Goal: Check status: Check status

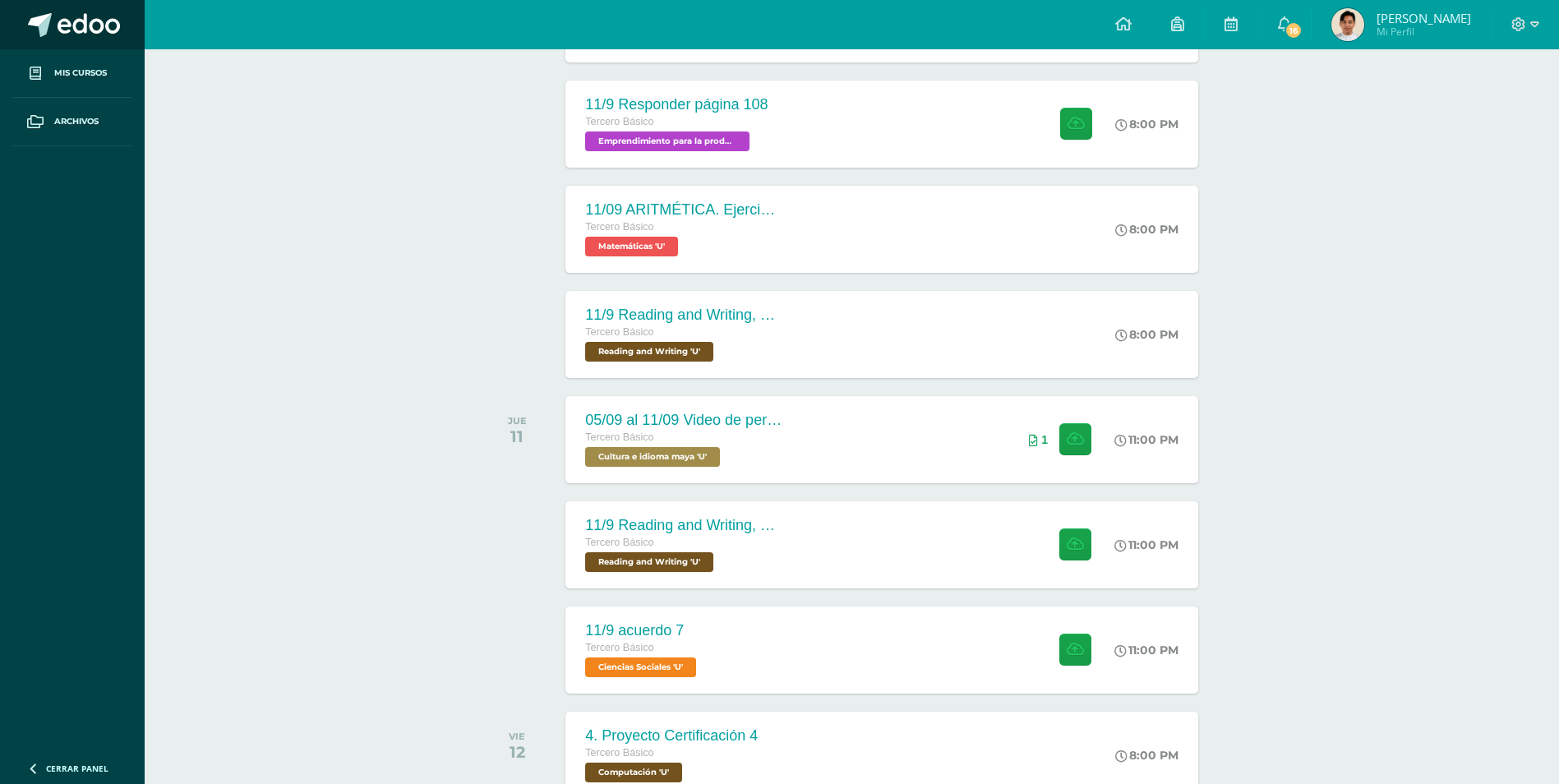
scroll to position [559, 0]
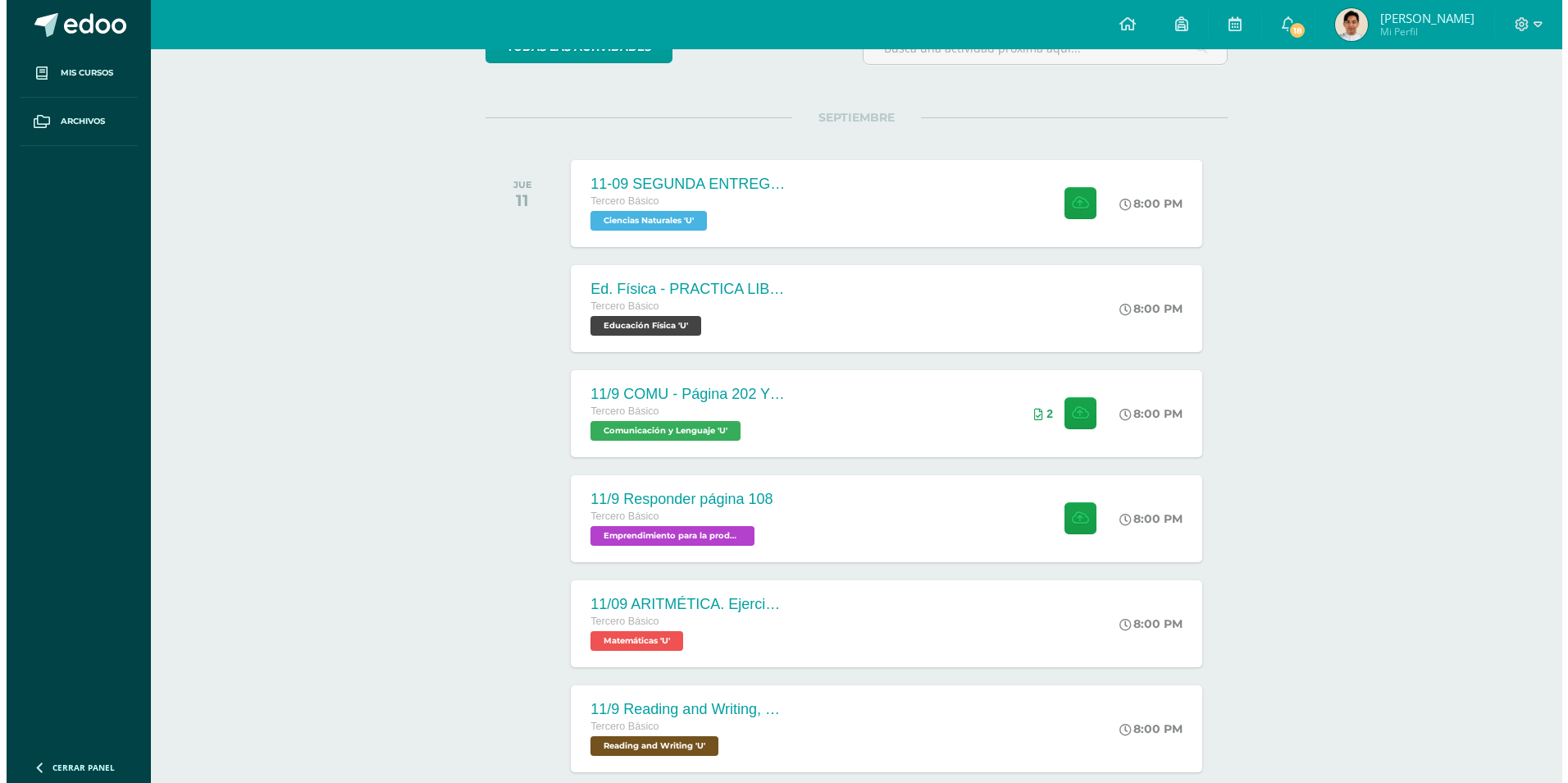
scroll to position [656, 0]
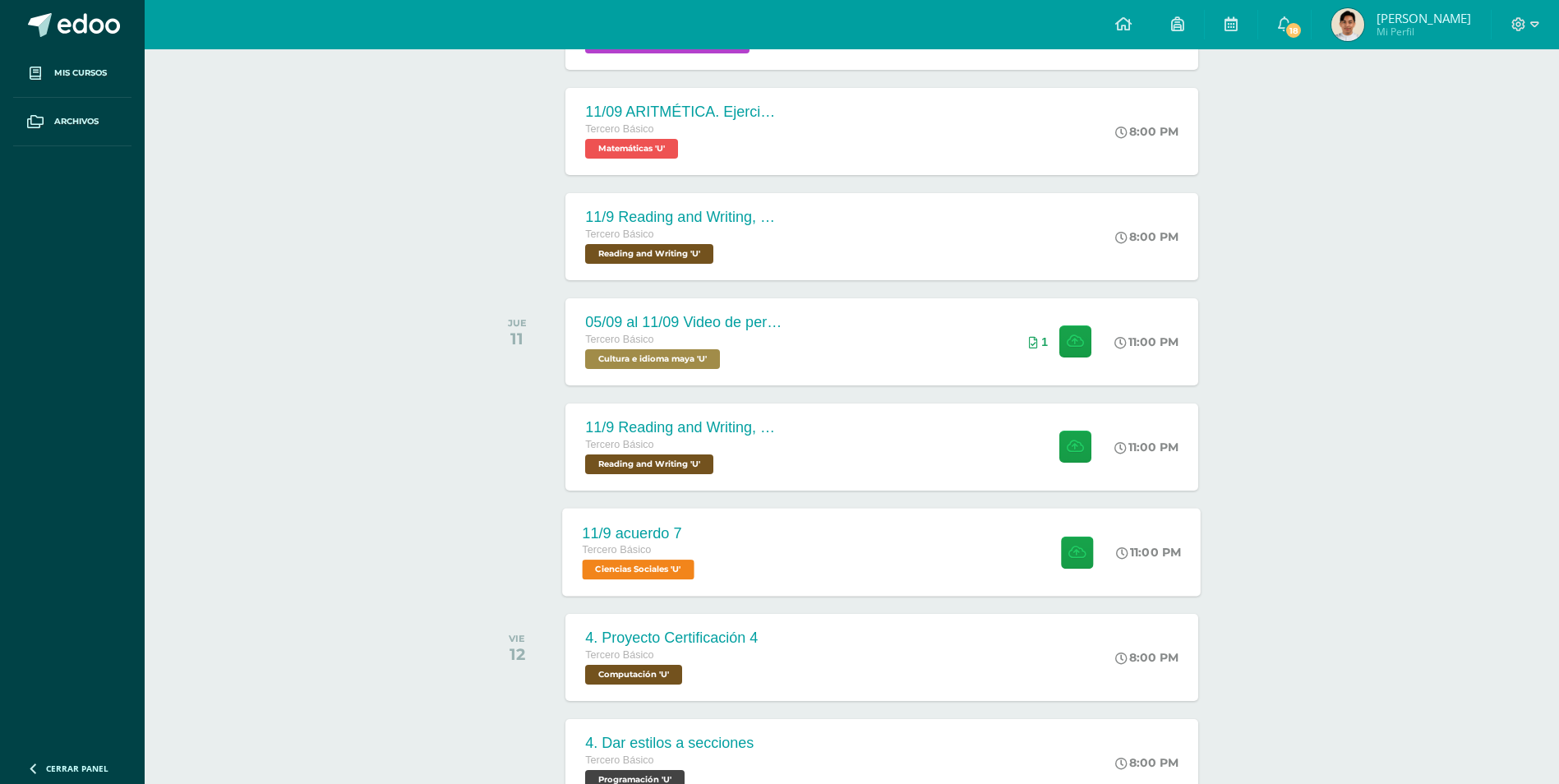
click at [838, 561] on div "11/9 acuerdo 7 Tercero Básico Ciencias Sociales 'U' 11:00 PM [DATE] acuerdo 7 C…" at bounding box center [883, 552] width 639 height 88
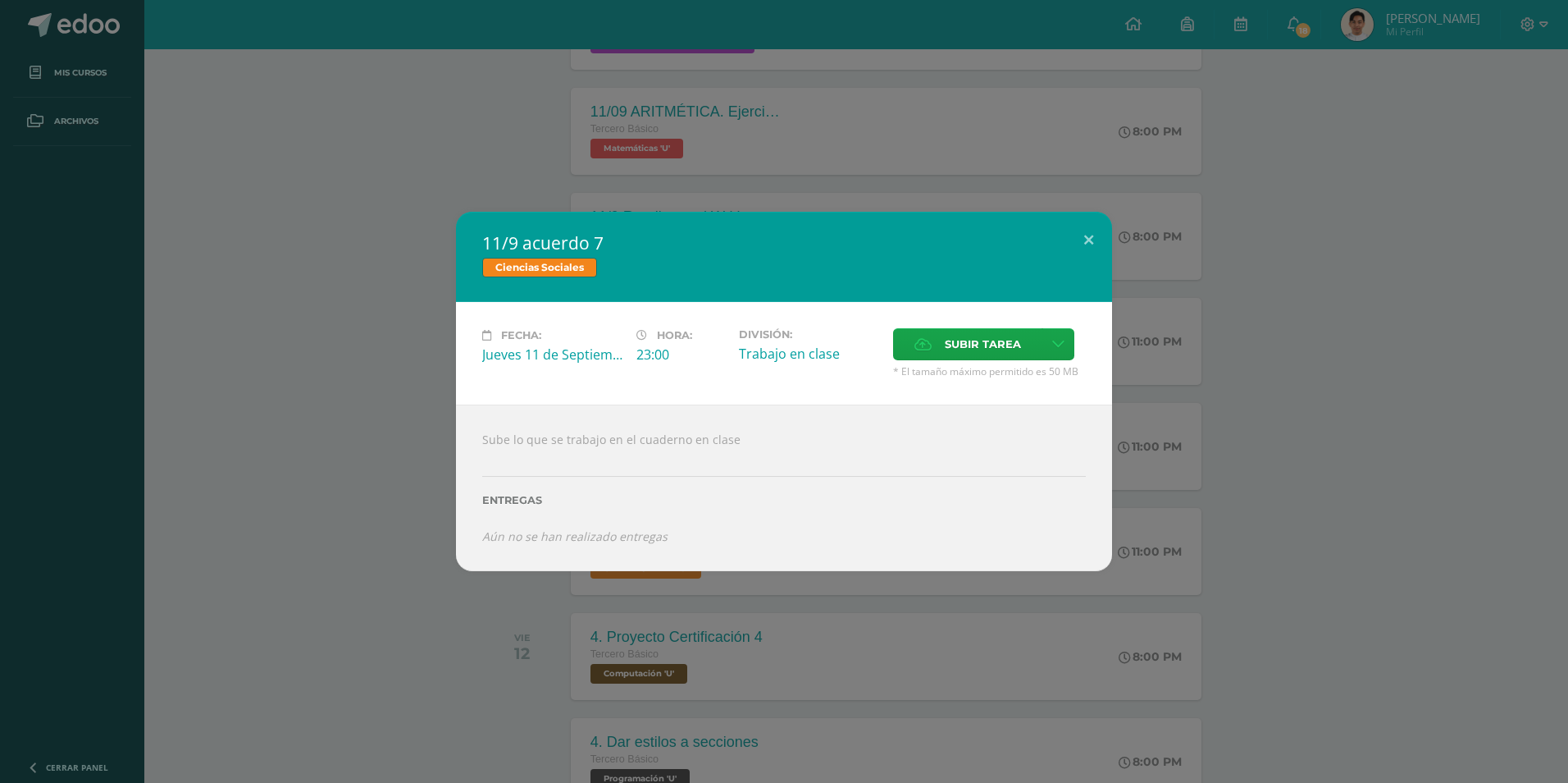
click at [378, 151] on div "11/9 acuerdo 7 Ciencias Sociales Fecha: Jueves 11 de Septiembre Hora: 23:00 Div…" at bounding box center [784, 391] width 1568 height 783
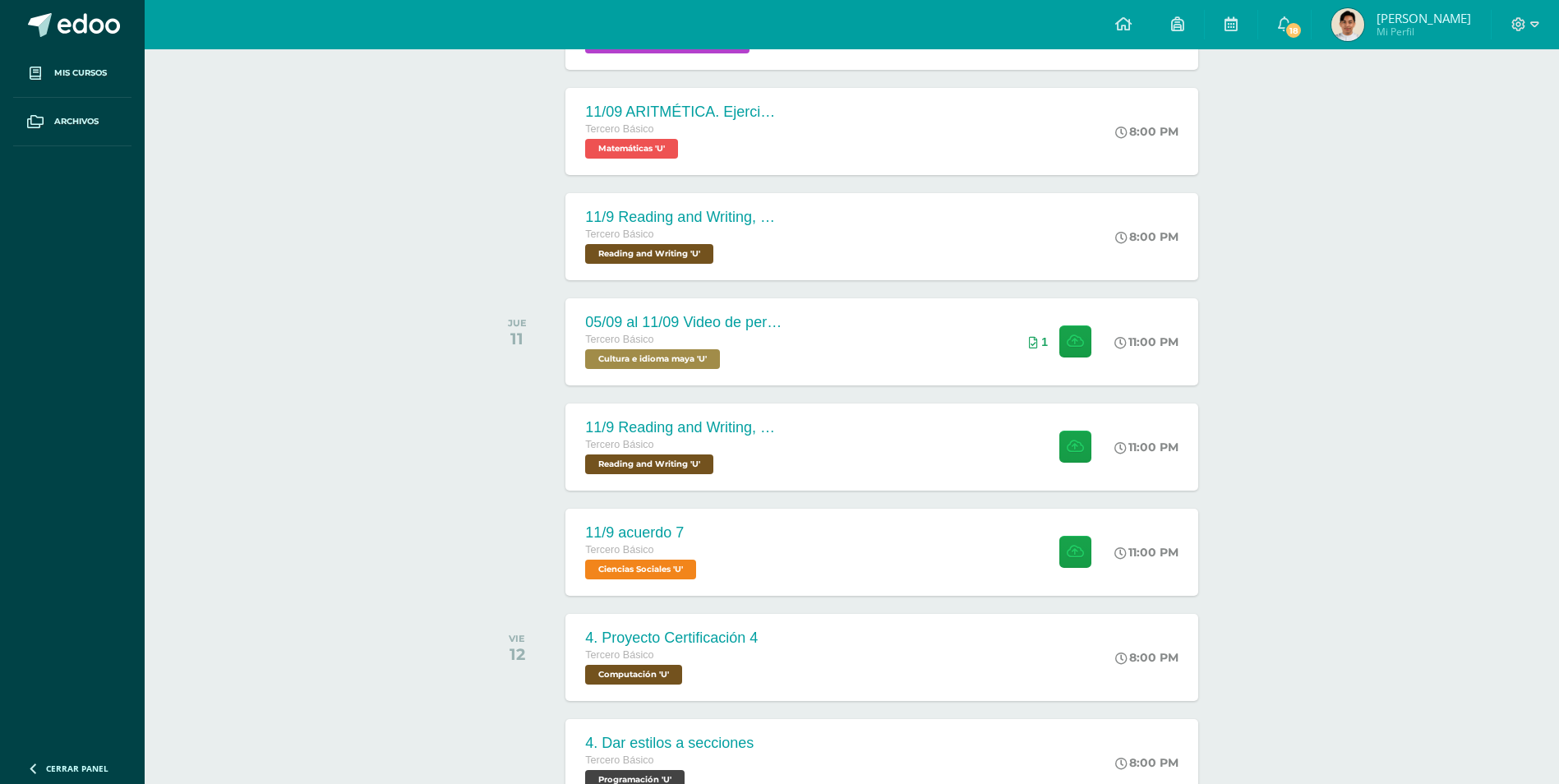
scroll to position [164, 0]
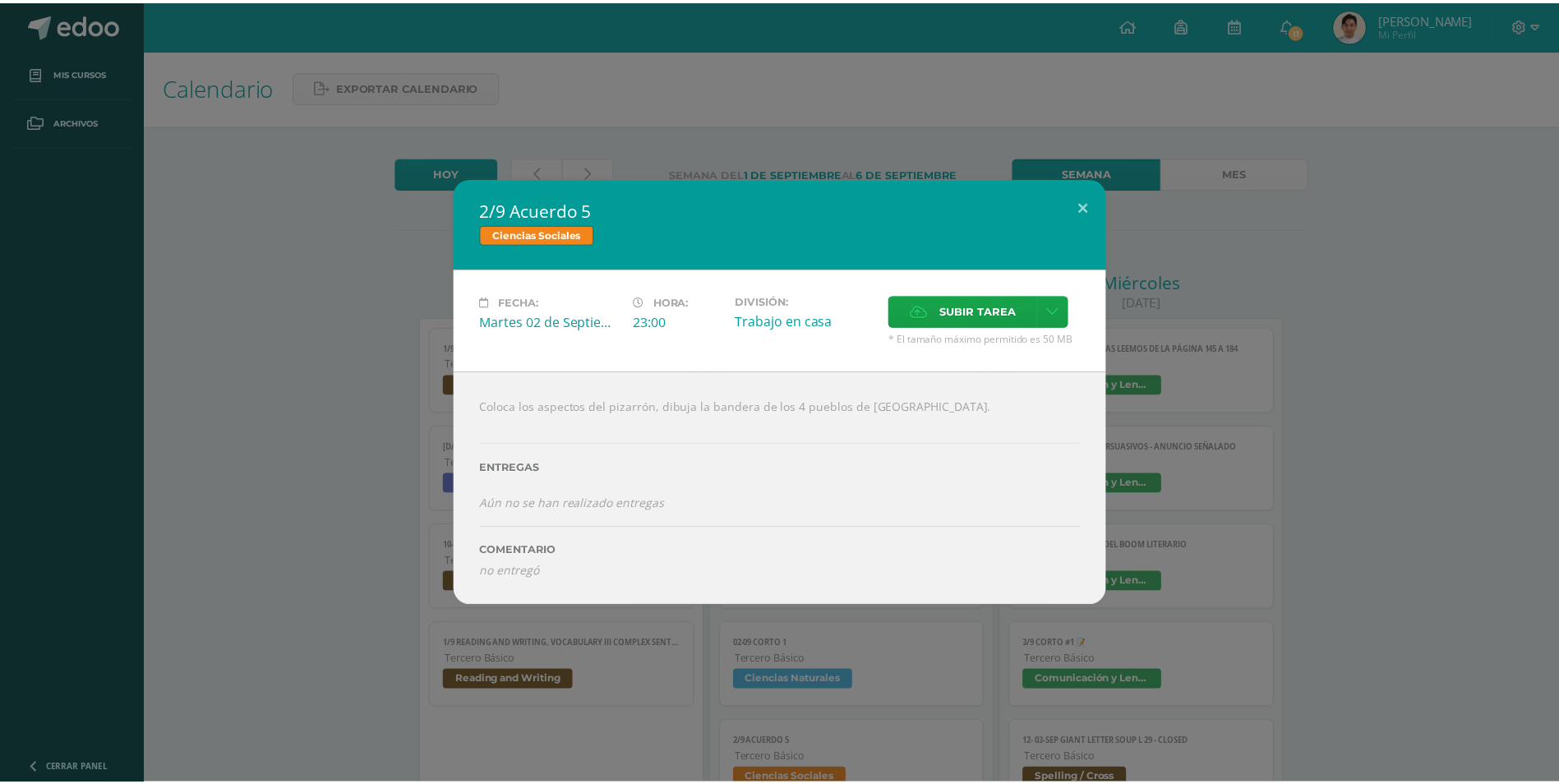
scroll to position [493, 0]
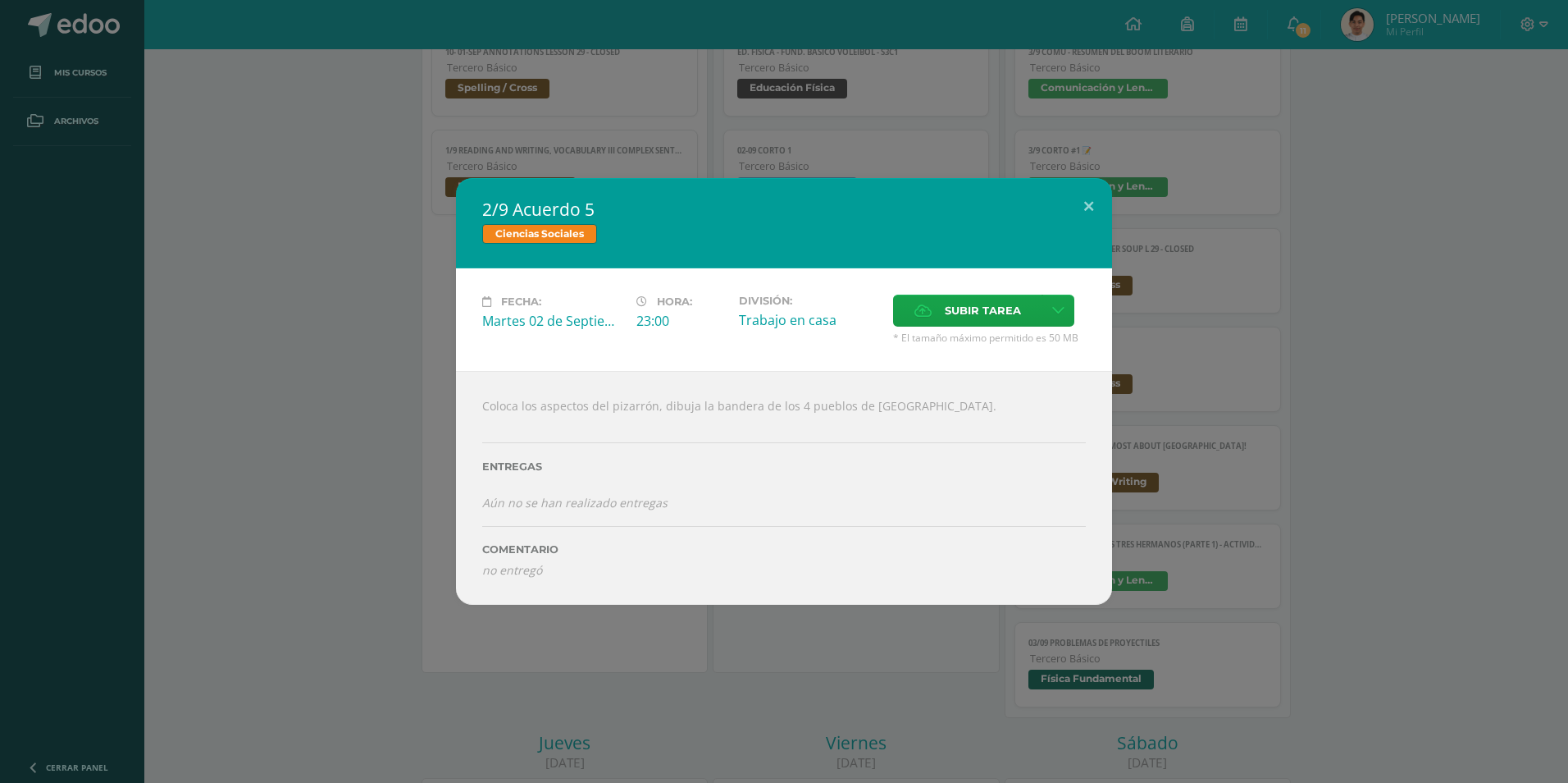
click at [141, 73] on div "2/9 Acuerdo 5 Ciencias Sociales Fecha: [DATE] Hora: 23:00 División: Trabajo en …" at bounding box center [784, 391] width 1568 height 783
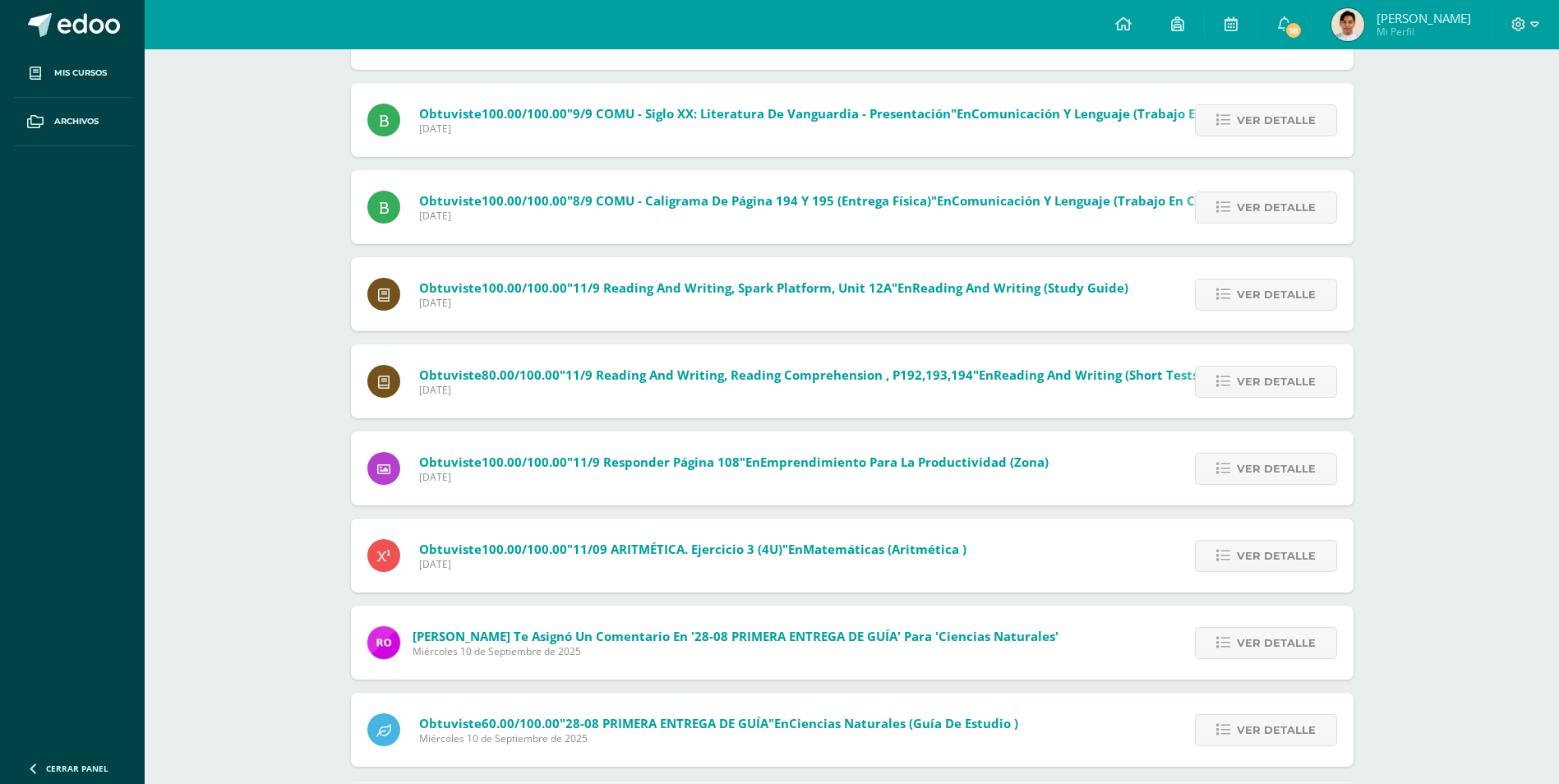
scroll to position [415, 0]
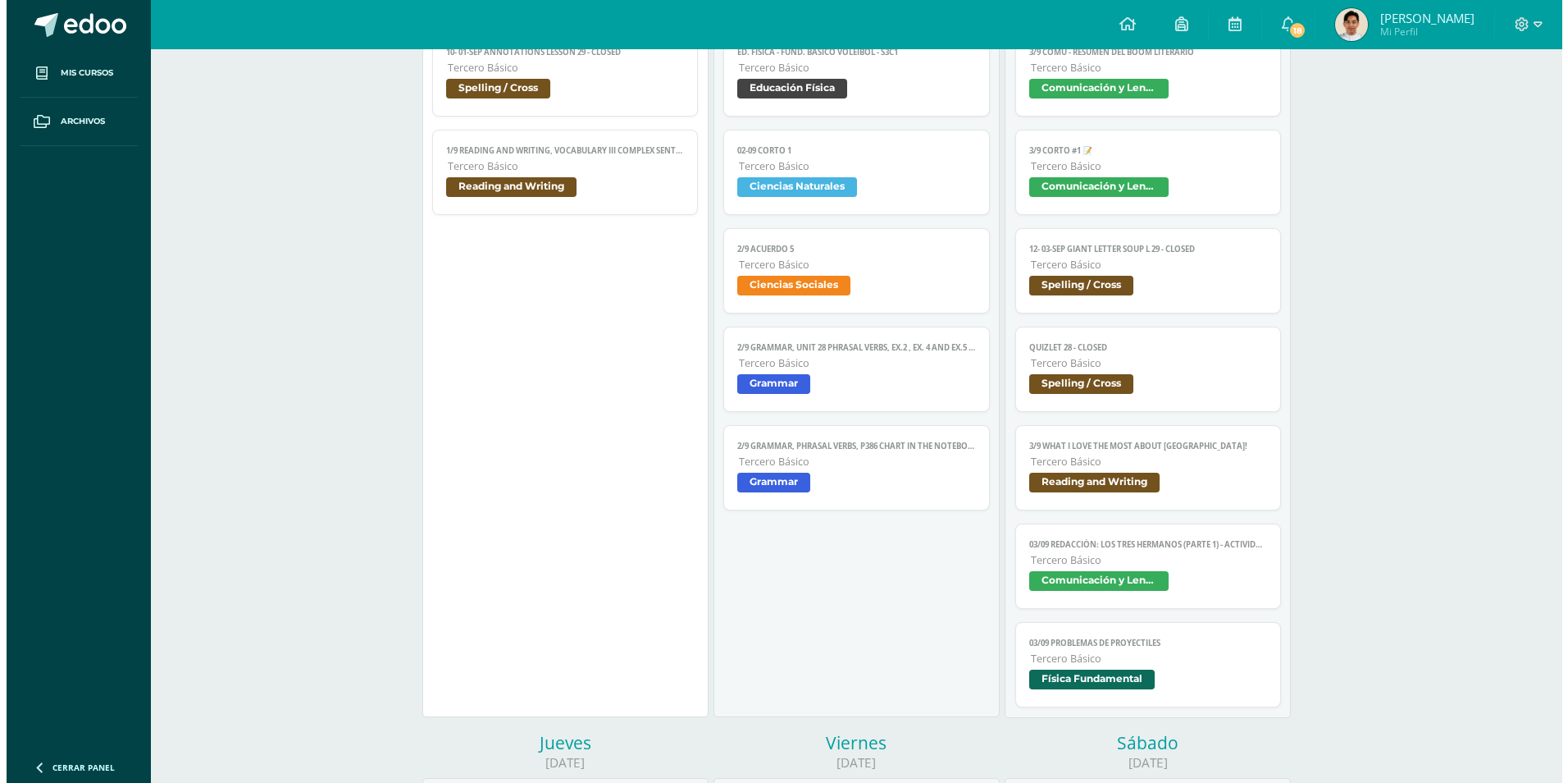
scroll to position [492, 0]
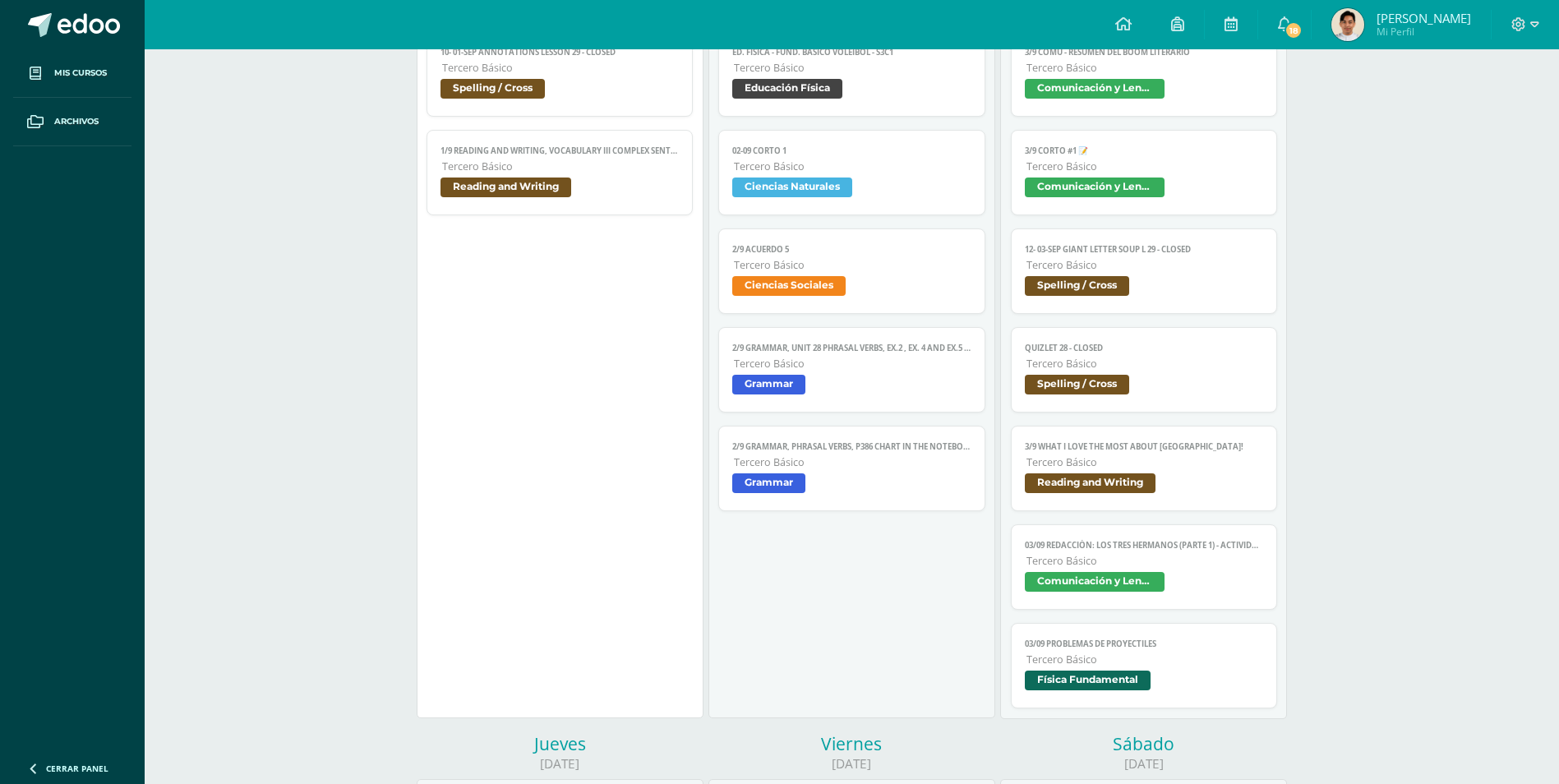
click at [886, 258] on link "2/9 Acuerdo 5 Tercero Básico Ciencias Sociales" at bounding box center [853, 271] width 267 height 85
